Goal: Register for event/course

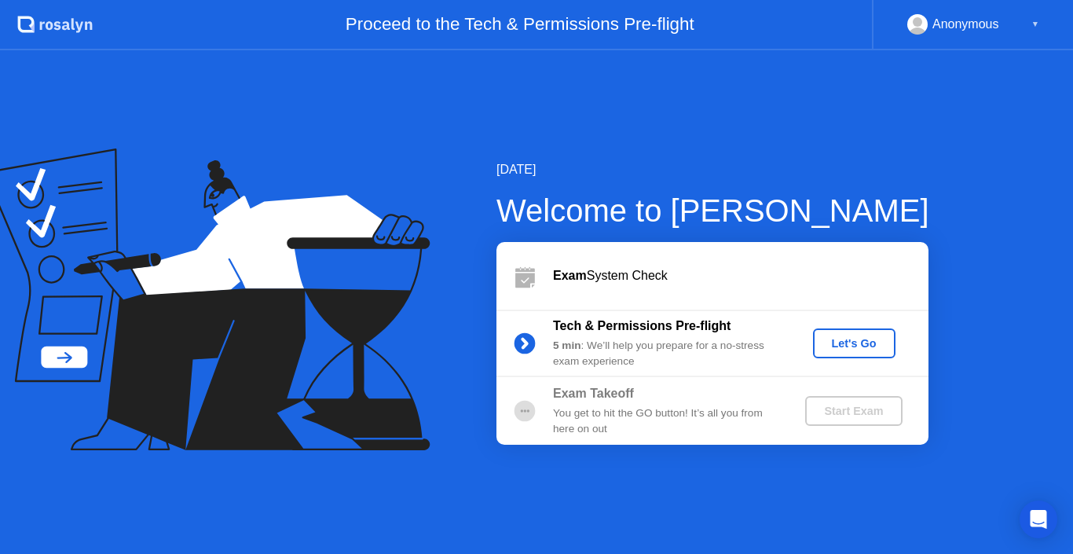
click at [851, 350] on div "Let's Go" at bounding box center [854, 343] width 70 height 13
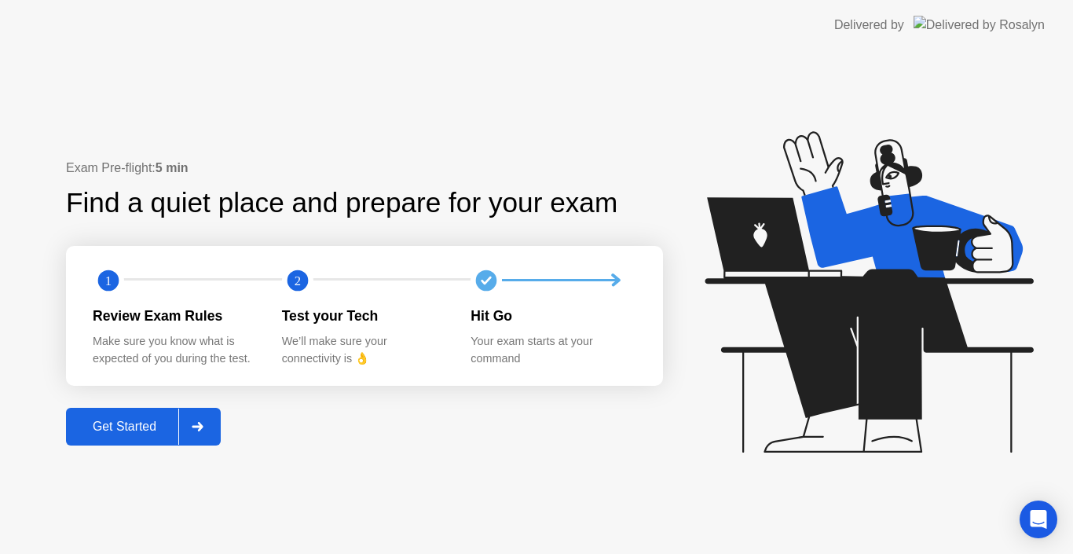
click at [141, 423] on div "Get Started" at bounding box center [125, 427] width 108 height 14
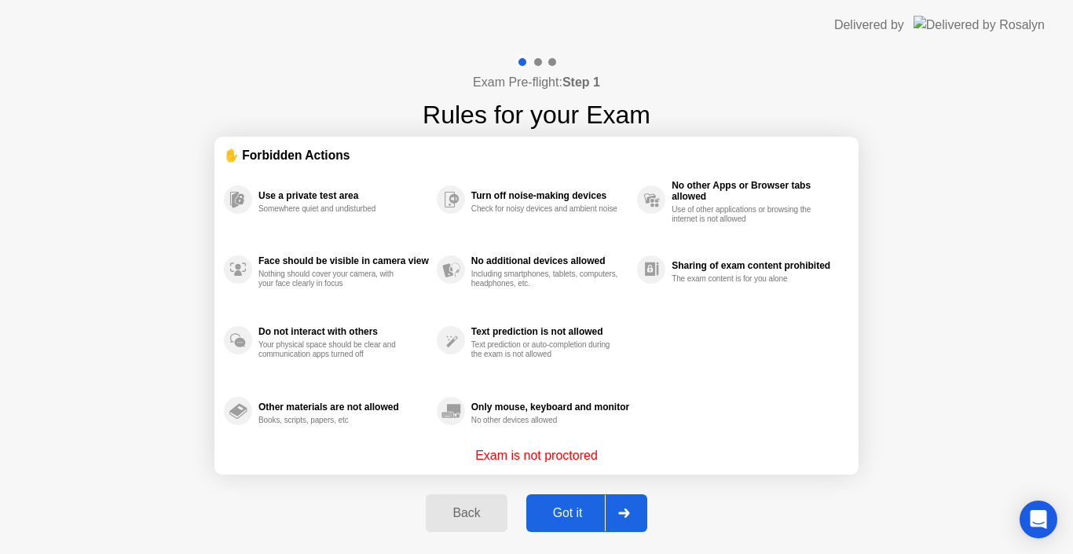
click at [559, 520] on div "Got it" at bounding box center [568, 513] width 74 height 14
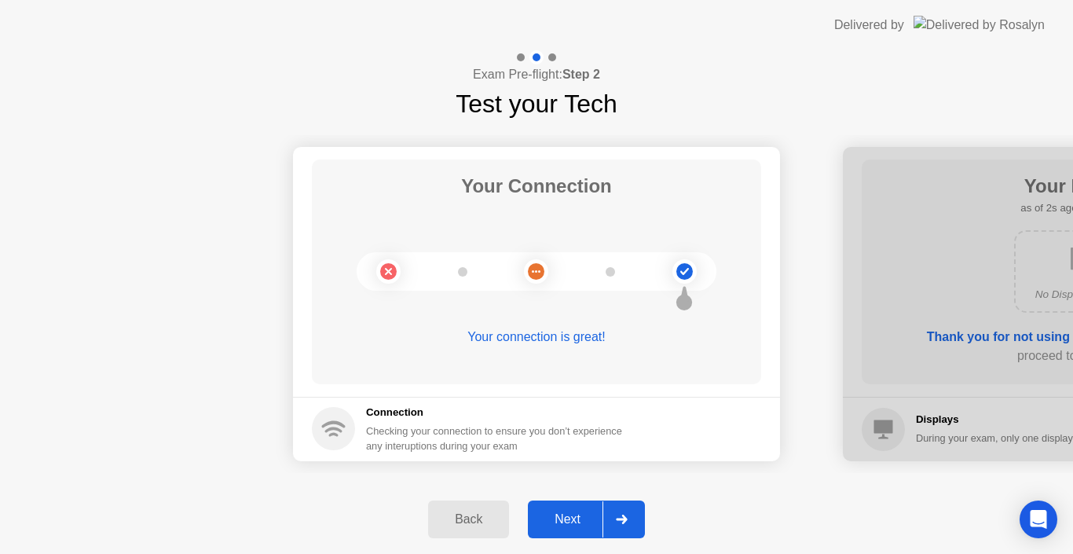
click at [573, 521] on div "Next" at bounding box center [568, 519] width 70 height 14
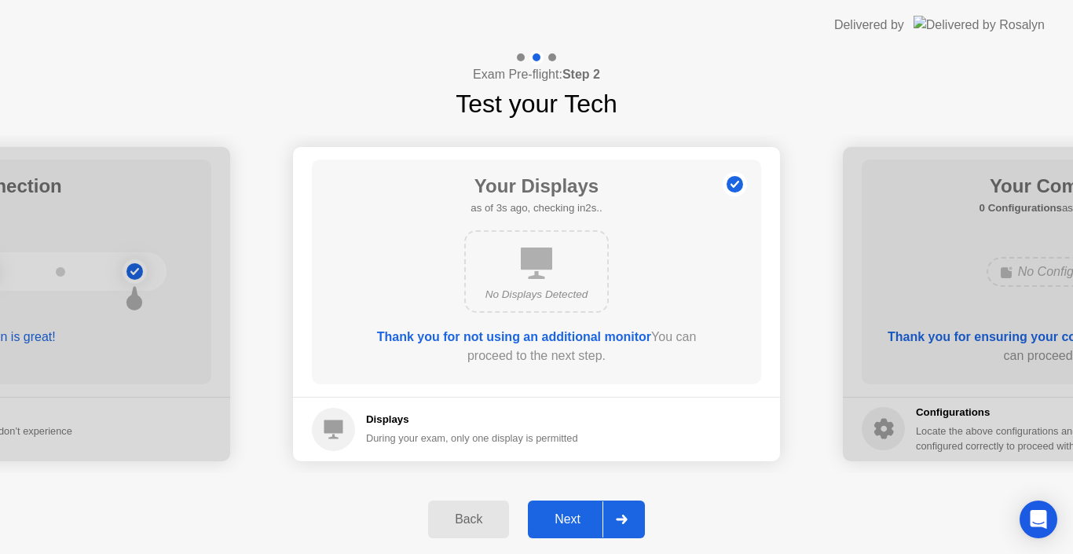
click at [573, 521] on div "Next" at bounding box center [568, 519] width 70 height 14
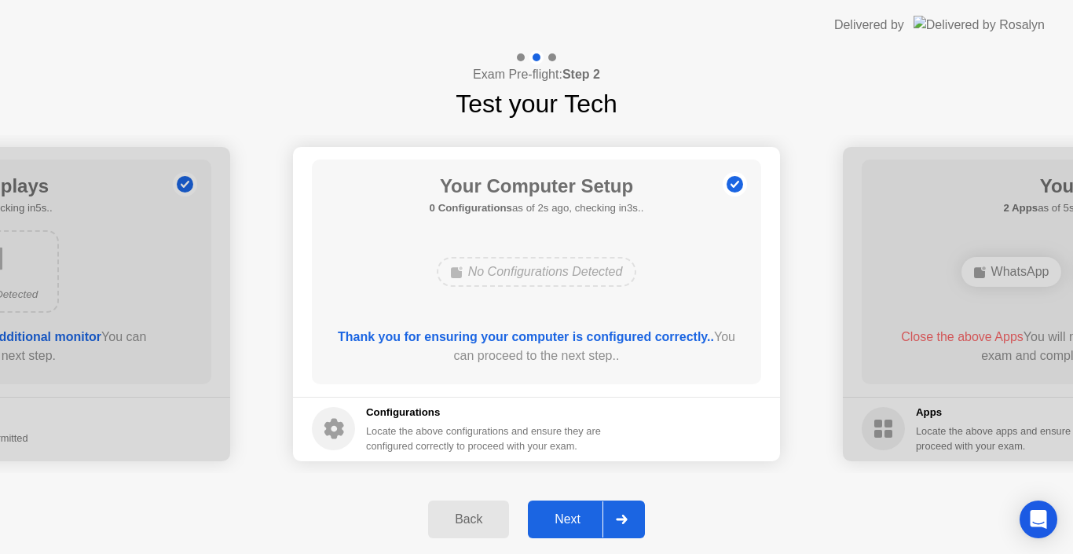
click at [573, 521] on div "Next" at bounding box center [568, 519] width 70 height 14
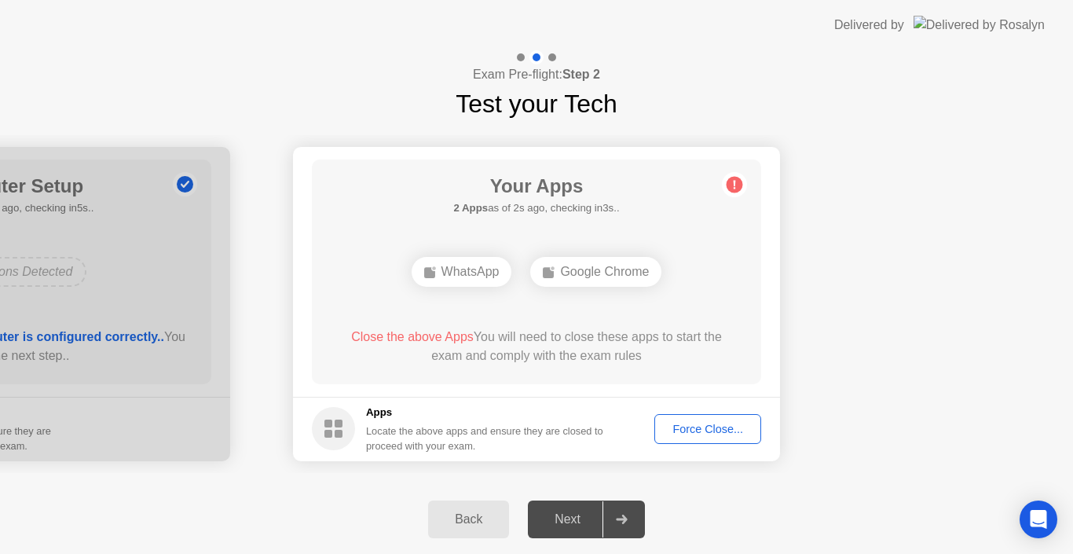
click at [691, 423] on div "Force Close..." at bounding box center [708, 429] width 96 height 13
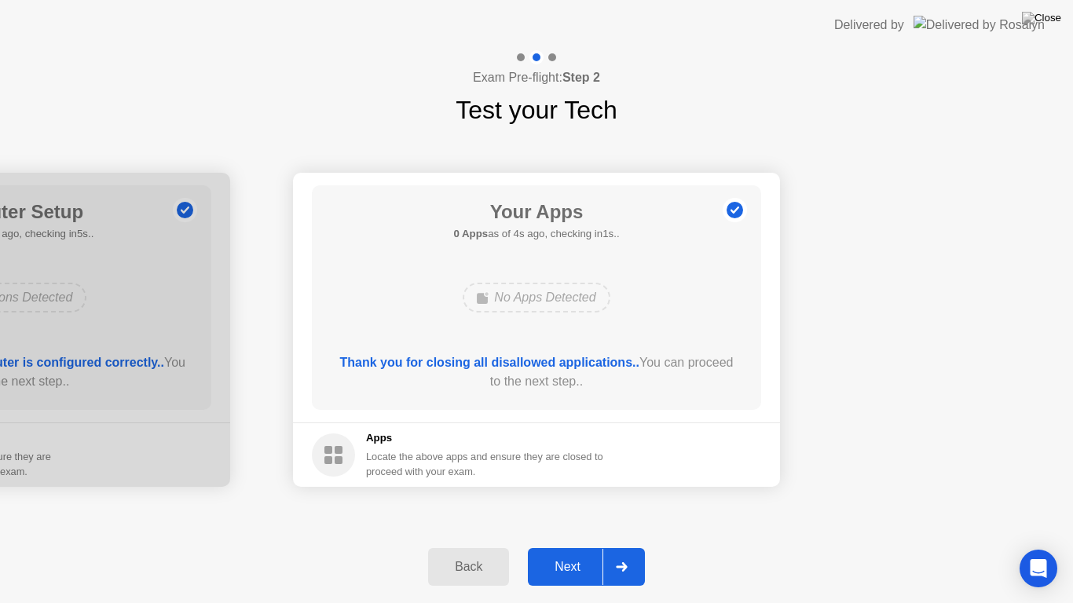
click at [569, 553] on button "Next" at bounding box center [586, 567] width 117 height 38
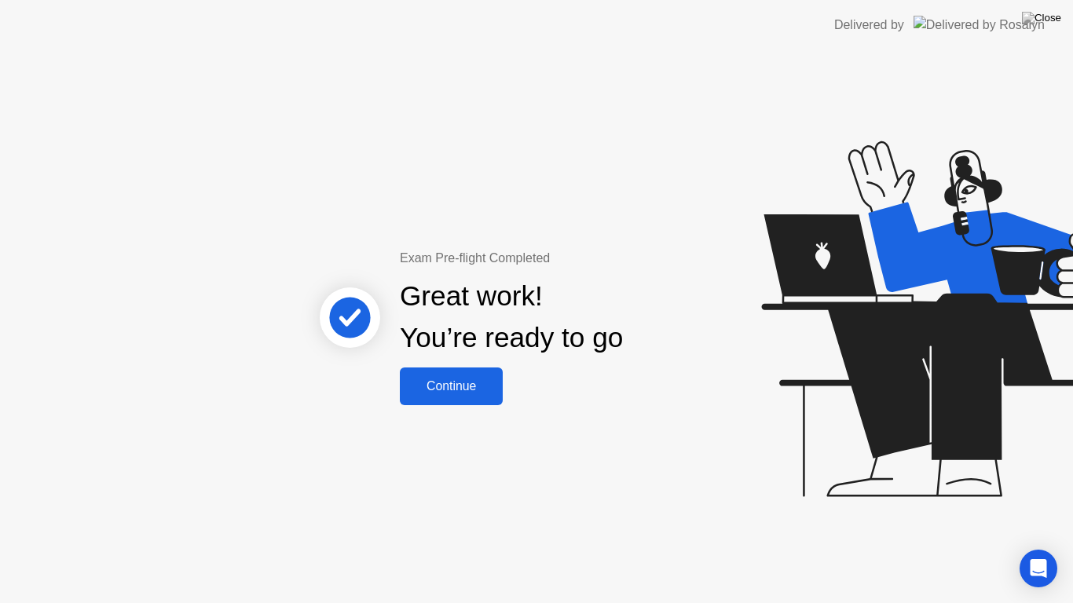
click at [456, 379] on div "Continue" at bounding box center [451, 386] width 93 height 14
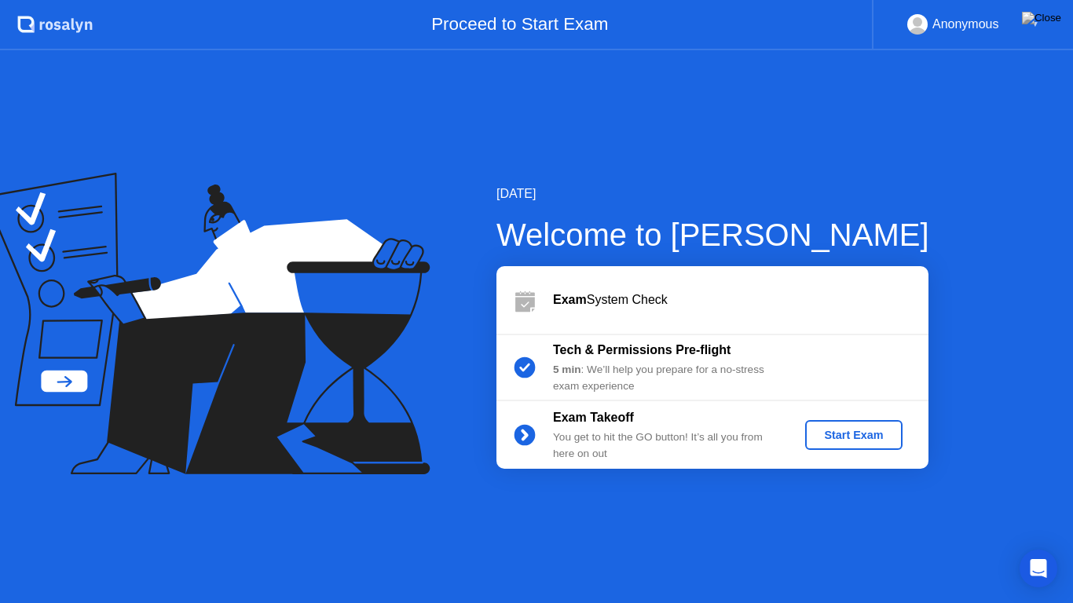
click at [830, 438] on div "Start Exam" at bounding box center [854, 435] width 84 height 13
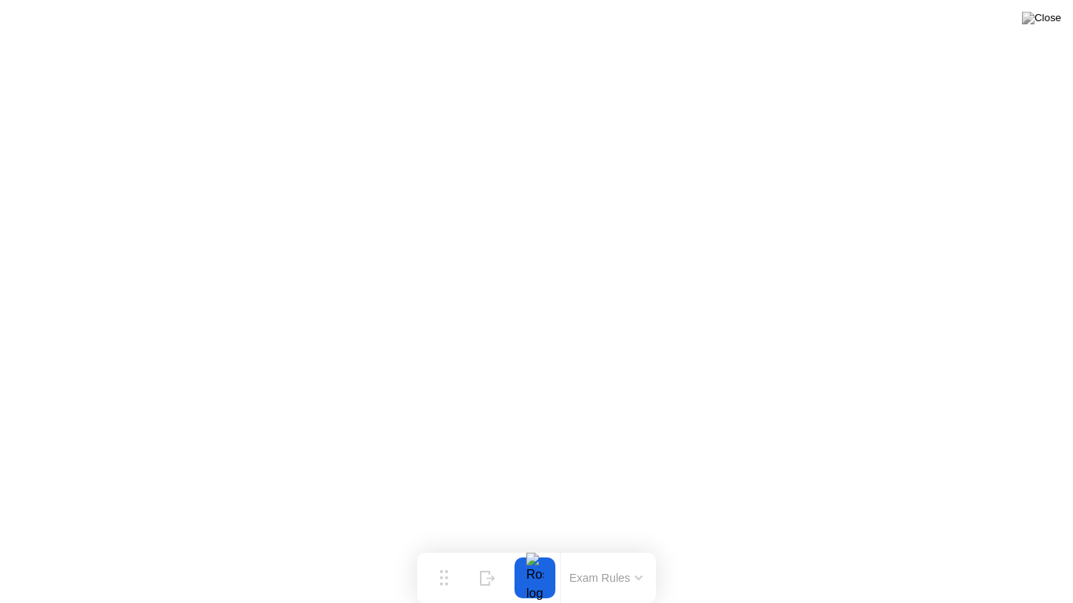
click at [529, 553] on div at bounding box center [535, 578] width 33 height 41
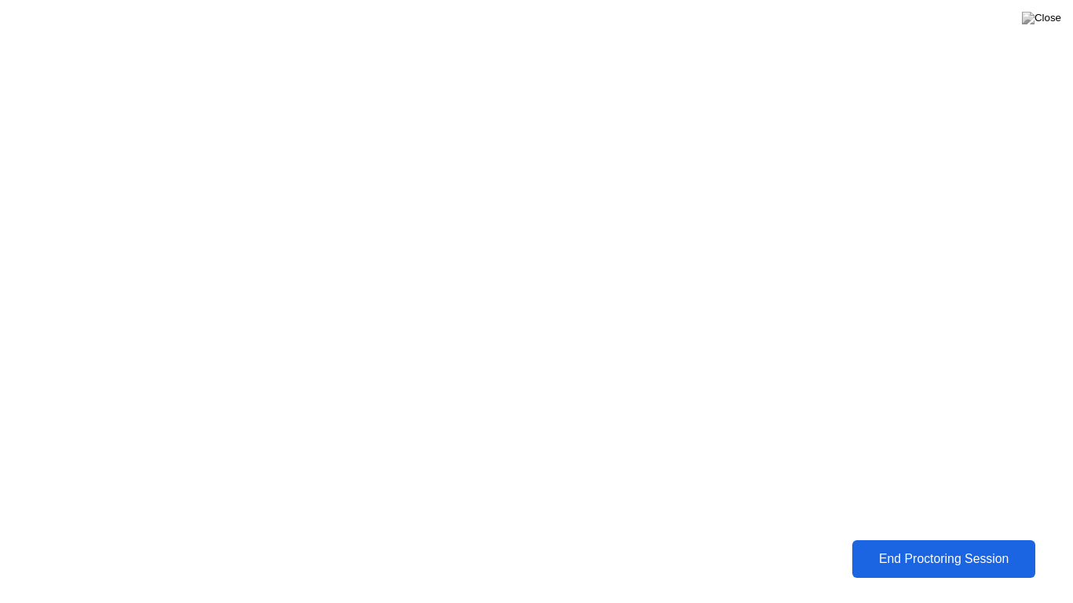
click at [868, 553] on div "End Proctoring Session" at bounding box center [944, 559] width 174 height 14
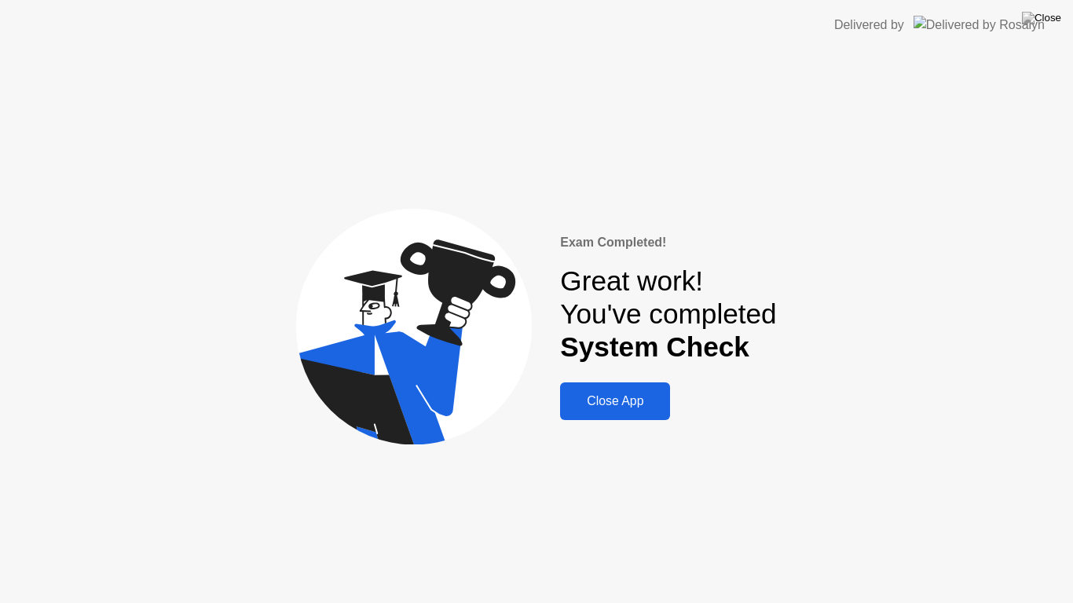
click at [620, 397] on div "Close App" at bounding box center [615, 401] width 101 height 14
